Goal: Find specific page/section: Find specific page/section

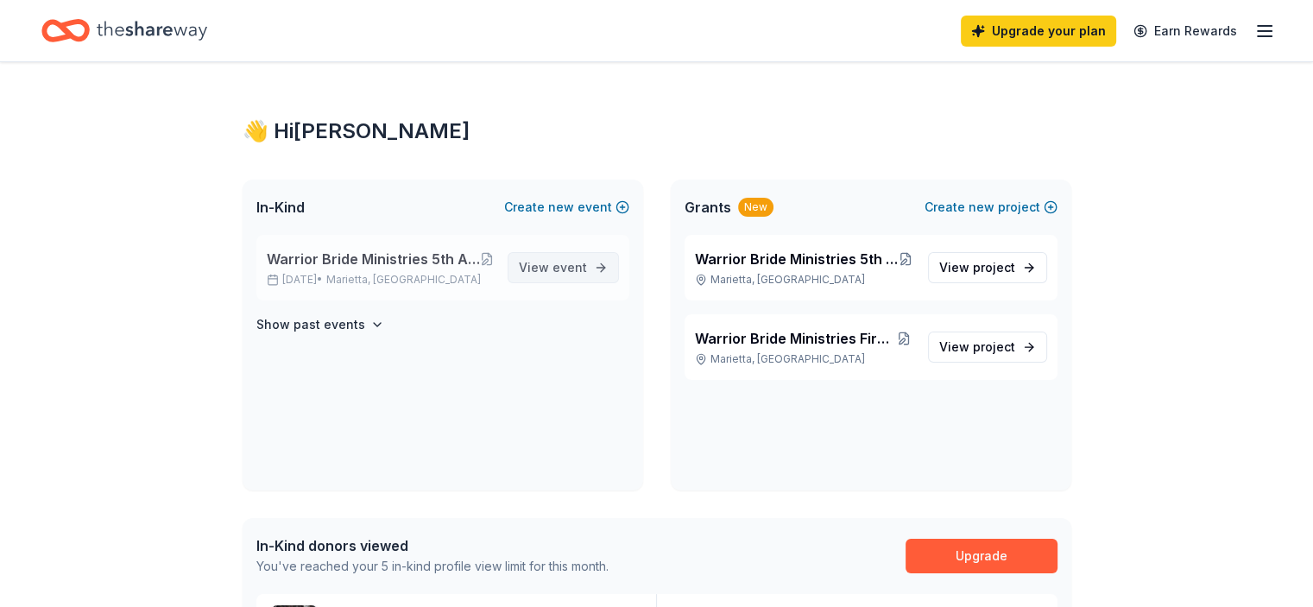
click at [534, 266] on span "View event" at bounding box center [553, 267] width 68 height 21
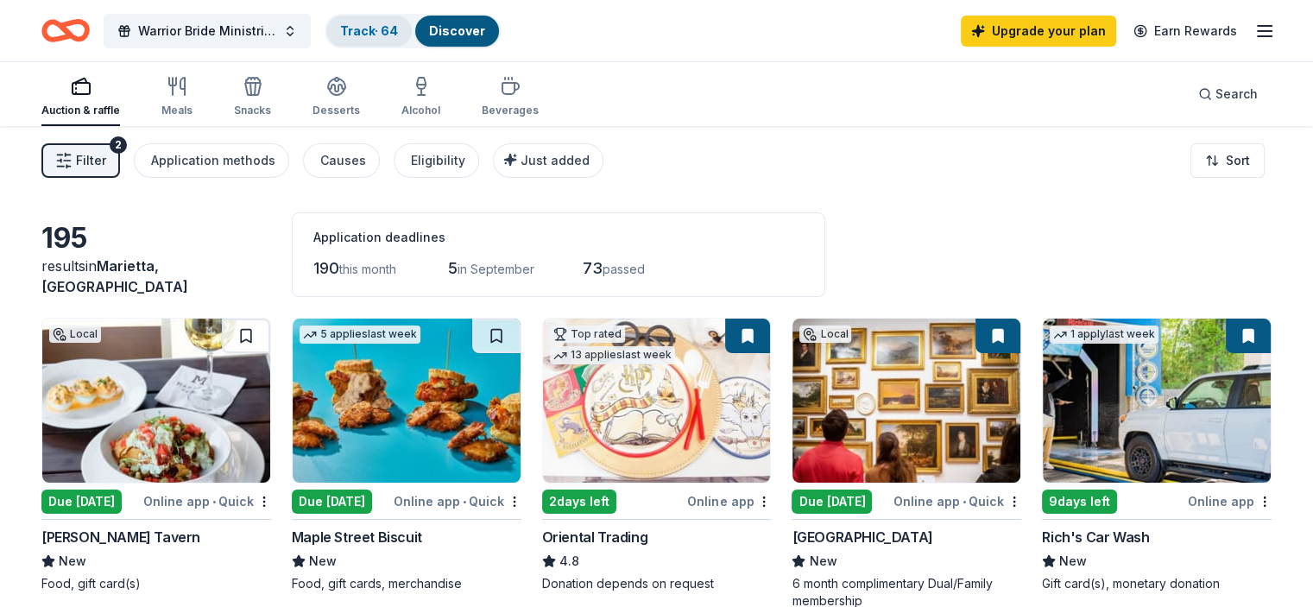
click at [411, 39] on div "Track · 64" at bounding box center [368, 31] width 85 height 31
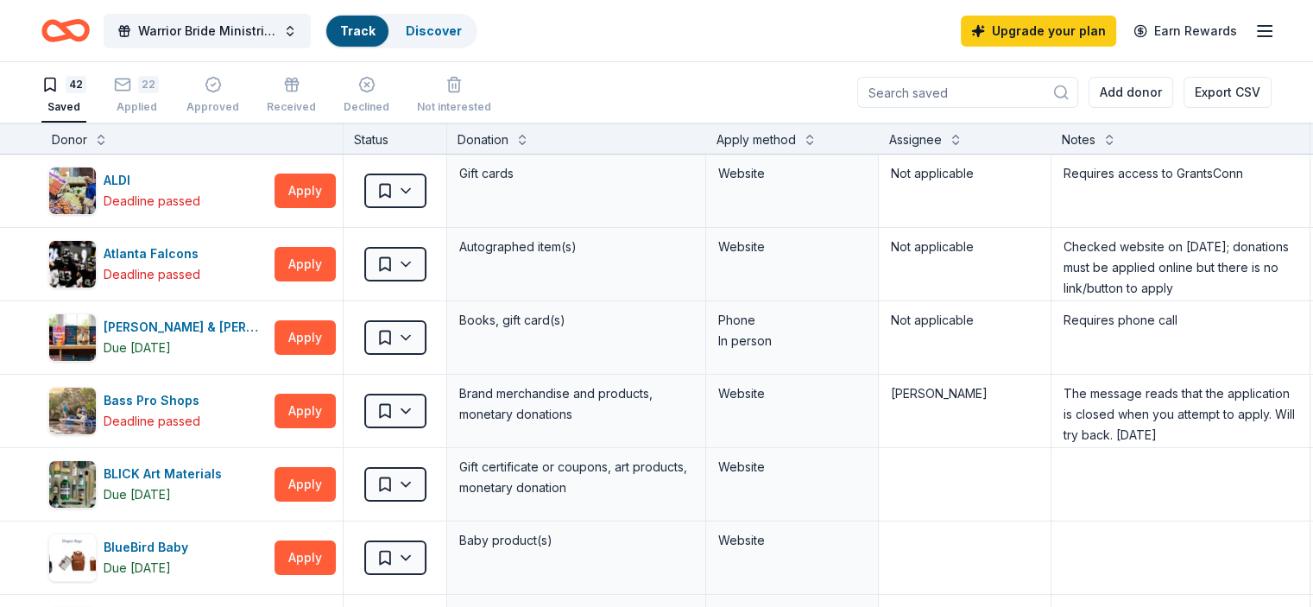
click at [375, 28] on link "Track" at bounding box center [357, 30] width 35 height 15
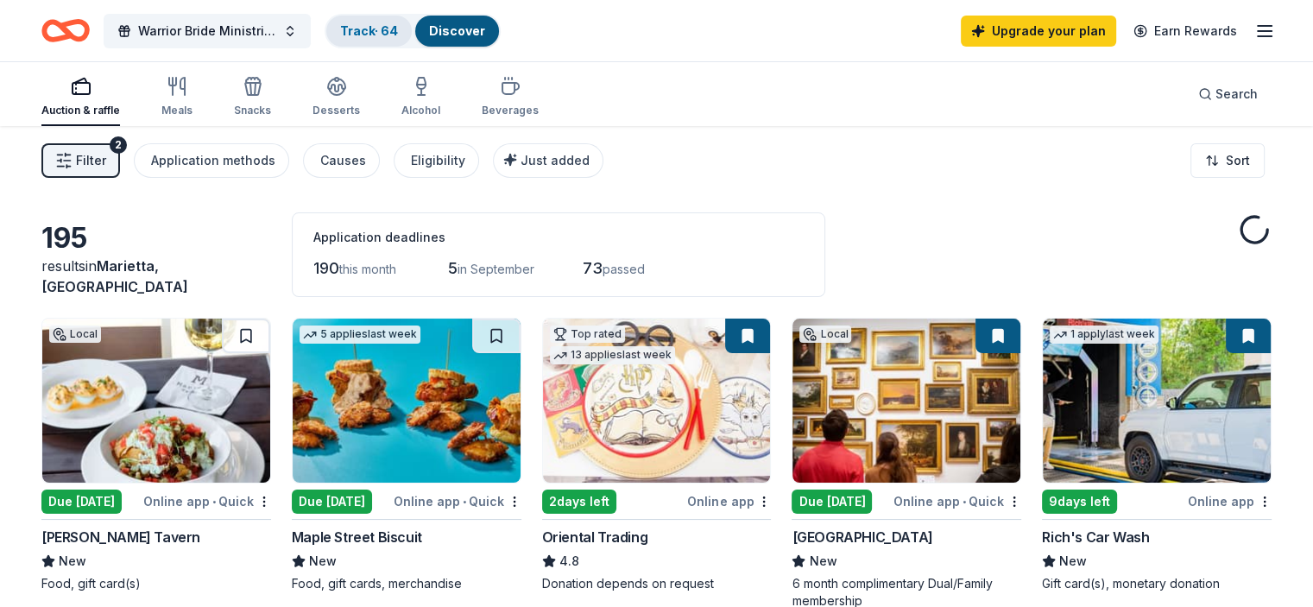
click at [398, 26] on link "Track · 64" at bounding box center [369, 30] width 58 height 15
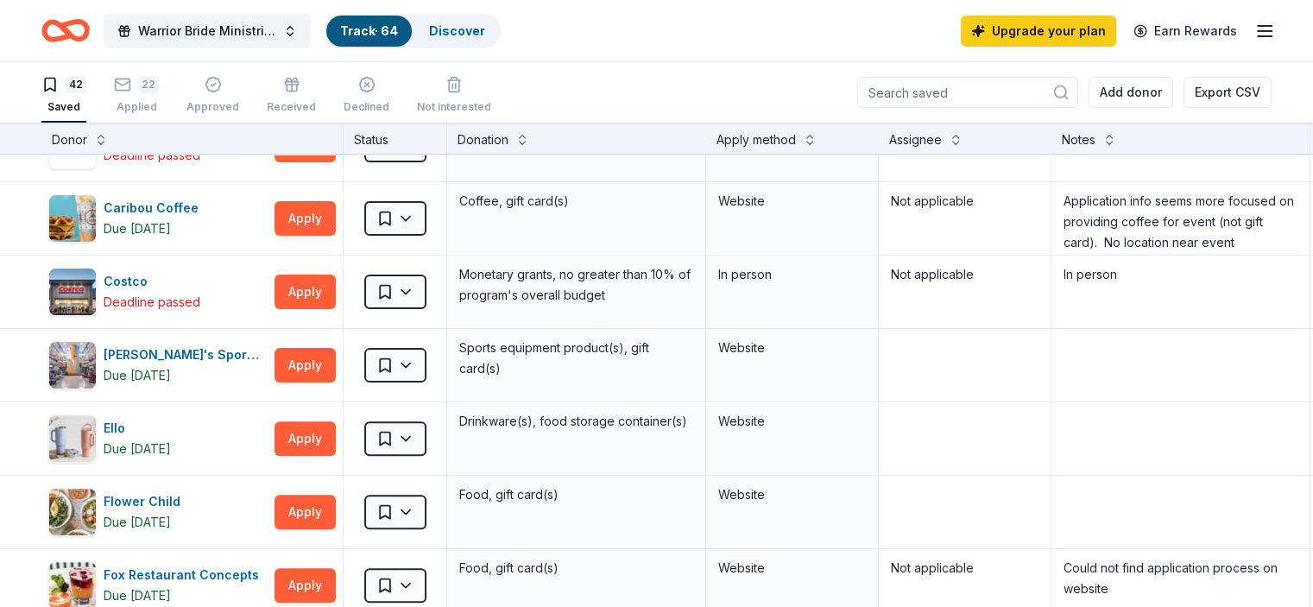
scroll to position [543, 0]
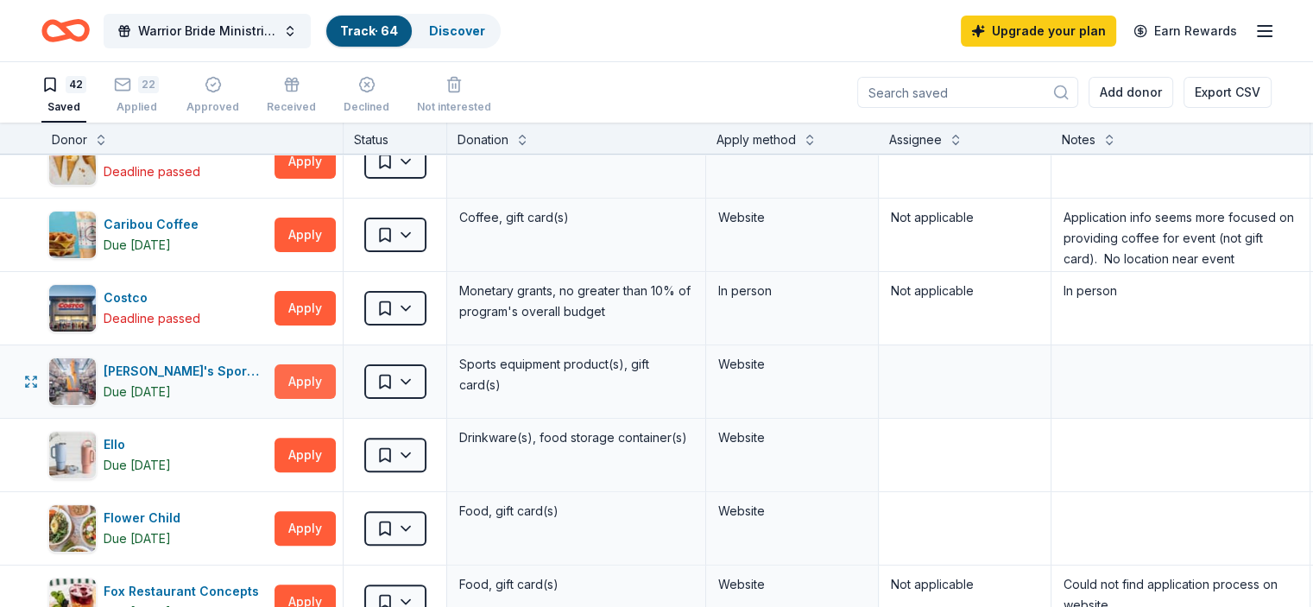
click at [325, 377] on button "Apply" at bounding box center [305, 381] width 61 height 35
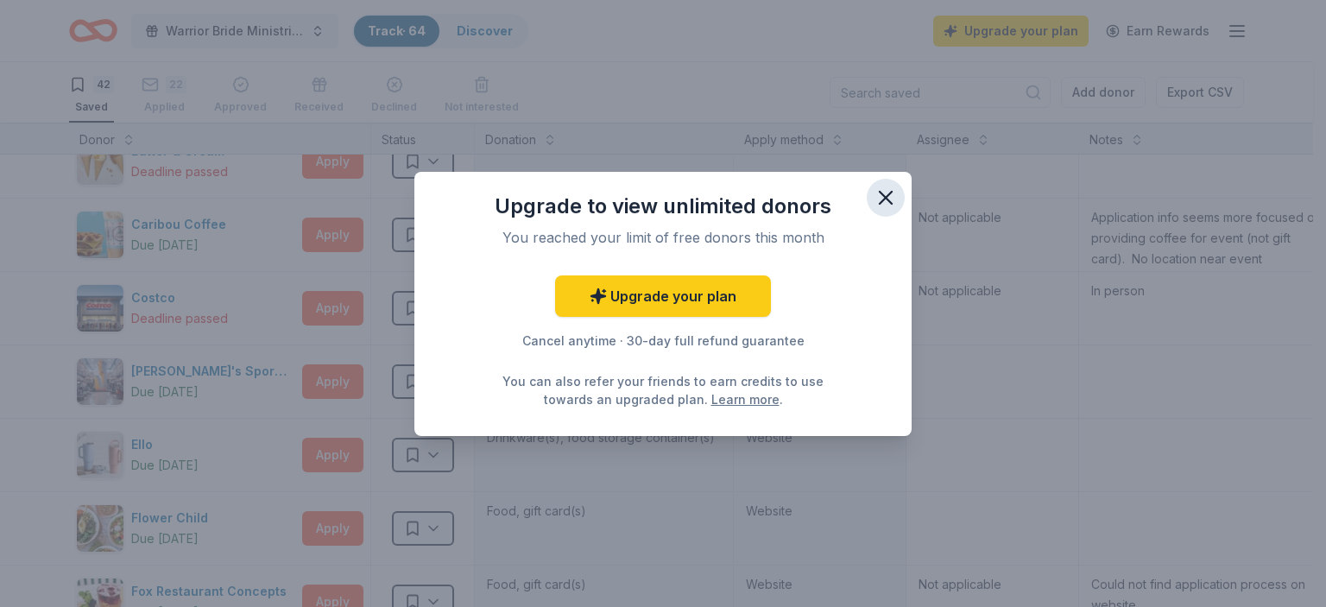
click at [879, 188] on icon "button" at bounding box center [886, 198] width 24 height 24
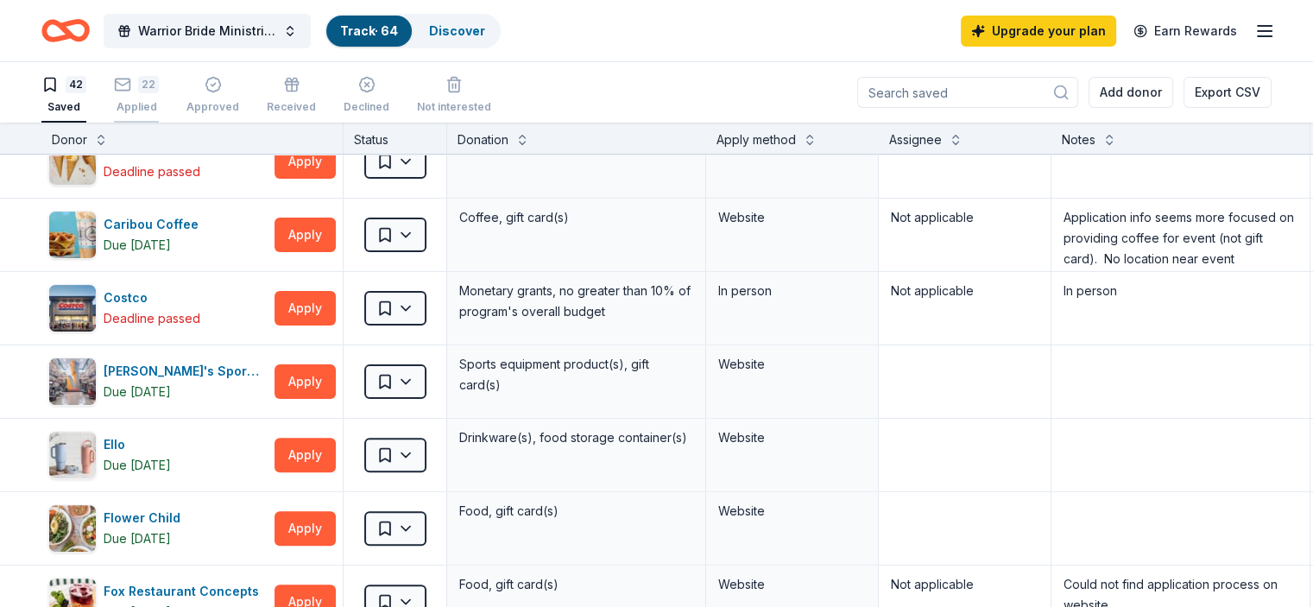
click at [159, 84] on div "22" at bounding box center [136, 84] width 45 height 17
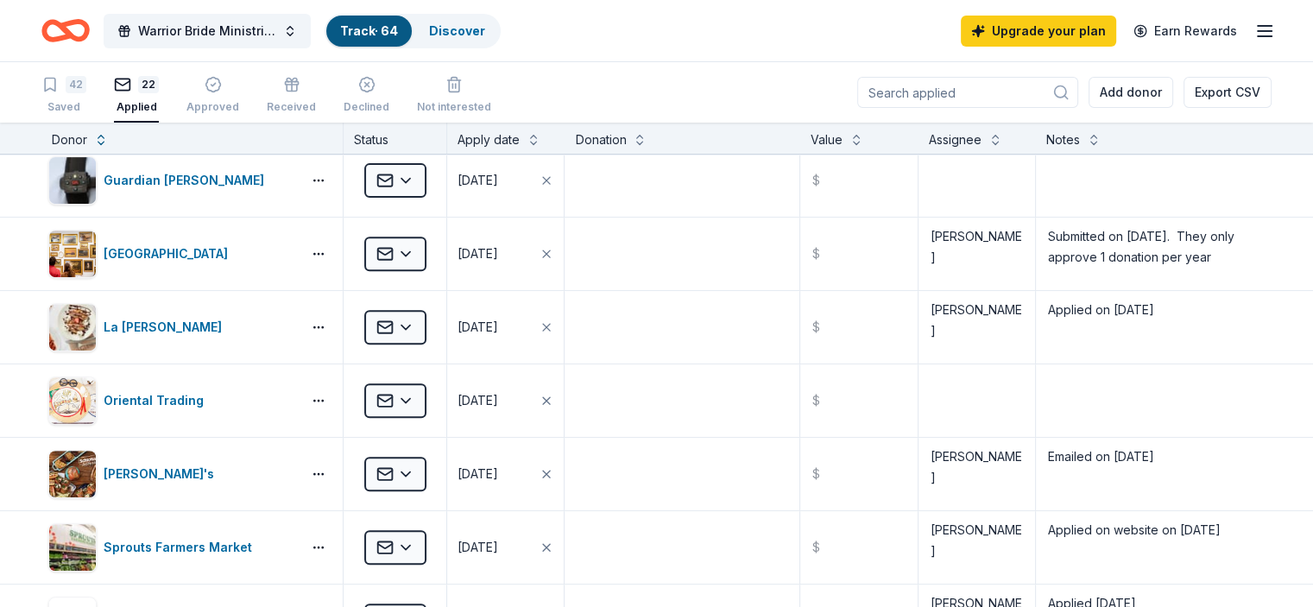
scroll to position [1375, 0]
